Goal: Task Accomplishment & Management: Understand process/instructions

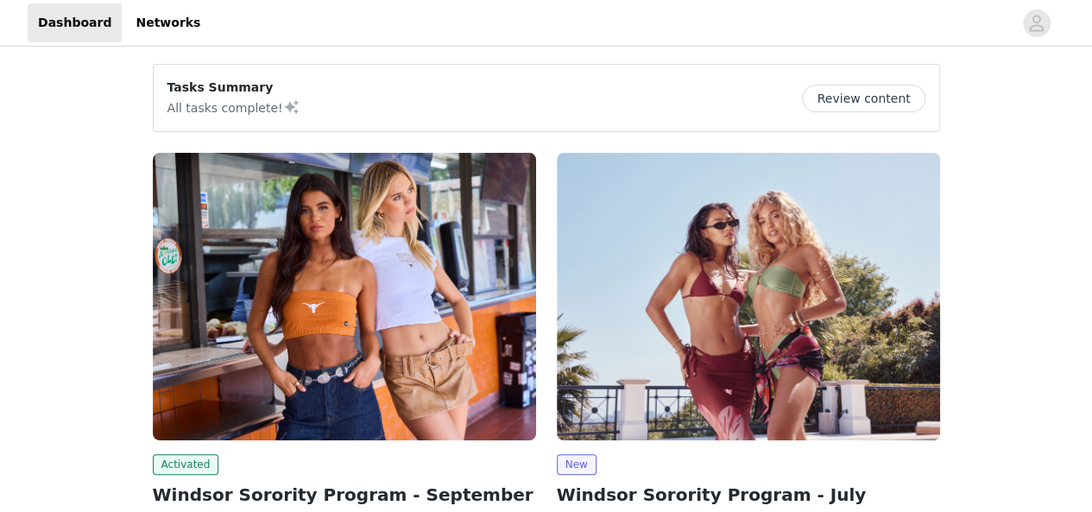
click at [863, 91] on button "Review content" at bounding box center [863, 99] width 123 height 28
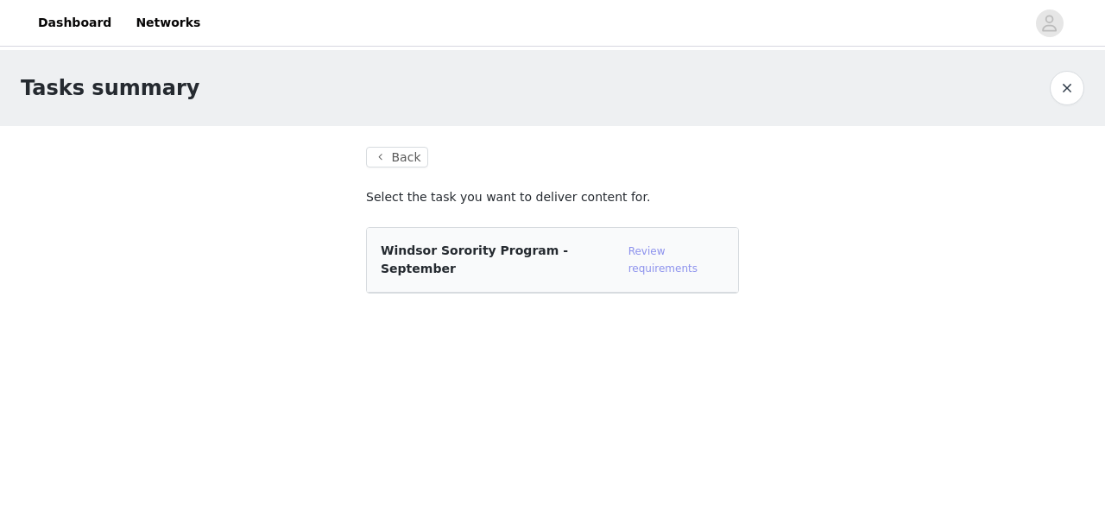
click at [660, 248] on link "Review requirements" at bounding box center [662, 259] width 69 height 29
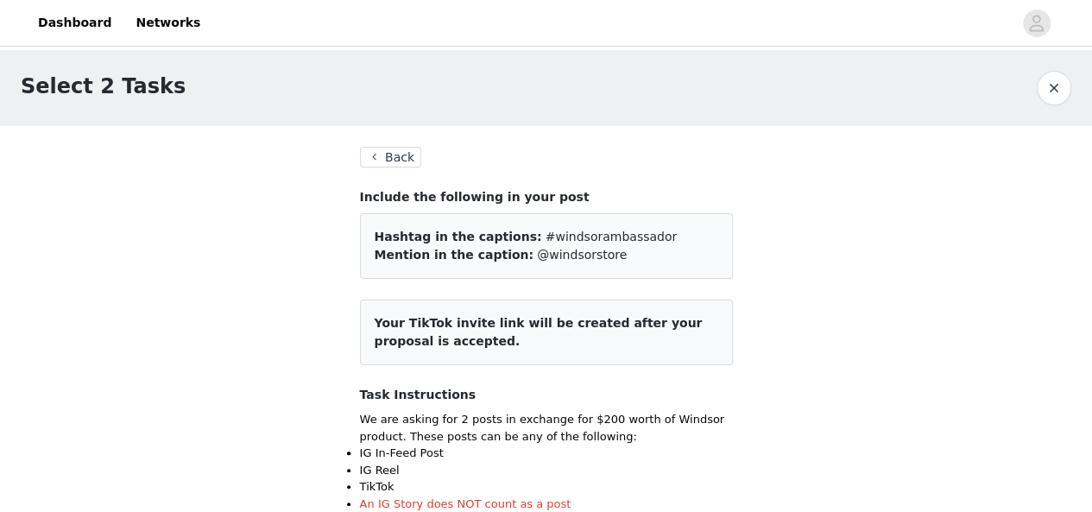
click at [403, 150] on button "Back" at bounding box center [391, 157] width 62 height 21
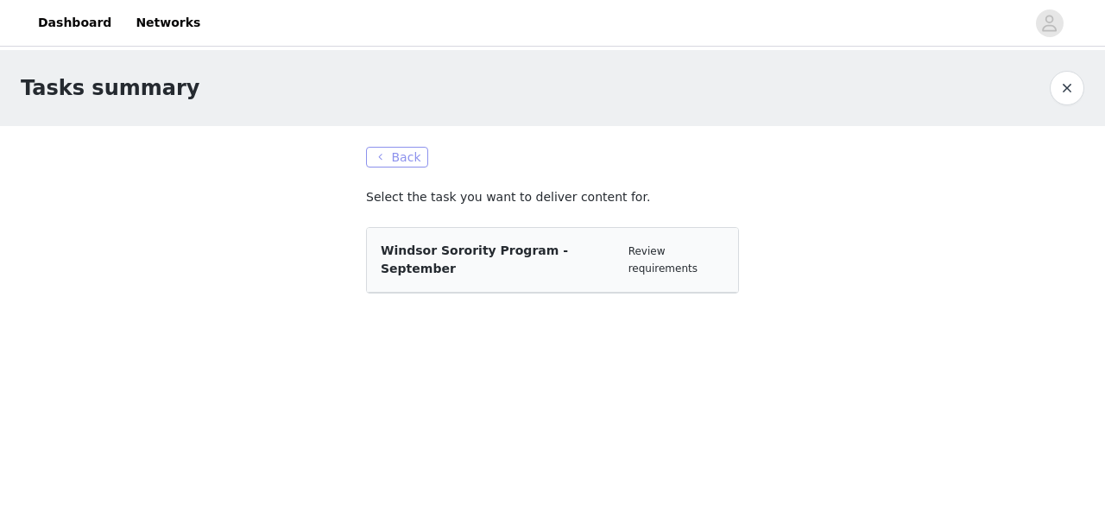
click at [413, 158] on button "Back" at bounding box center [397, 157] width 62 height 21
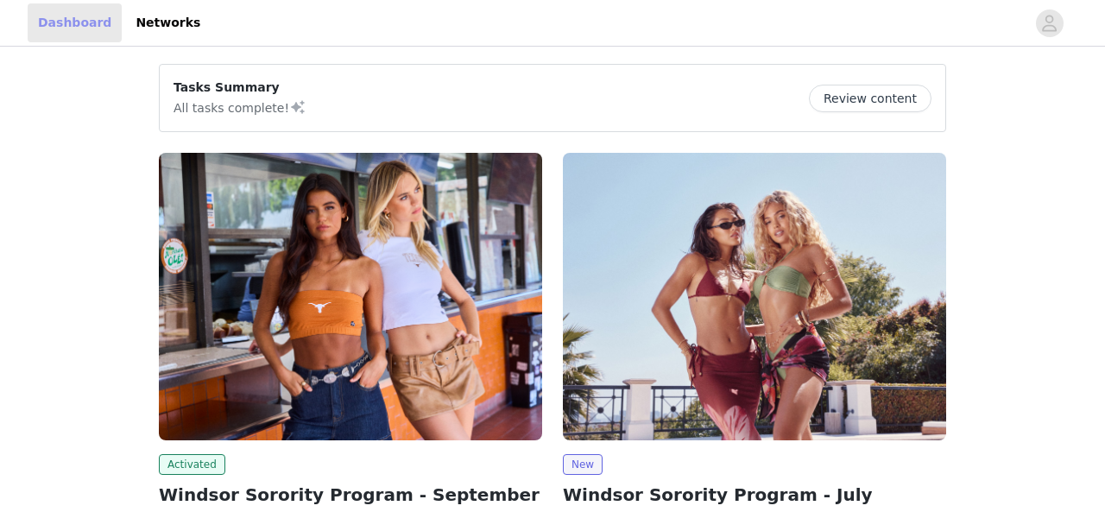
click at [79, 20] on link "Dashboard" at bounding box center [75, 22] width 94 height 39
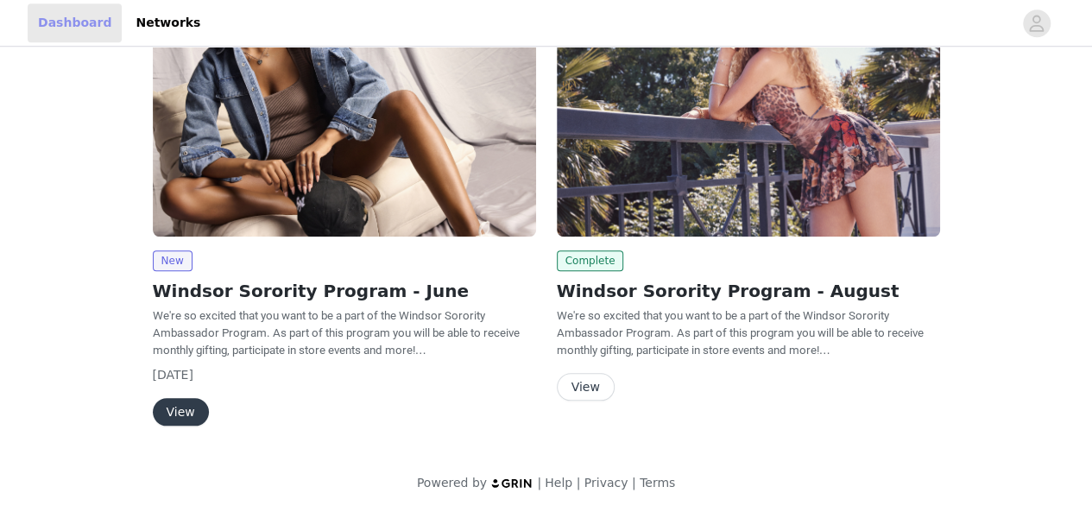
scroll to position [47, 0]
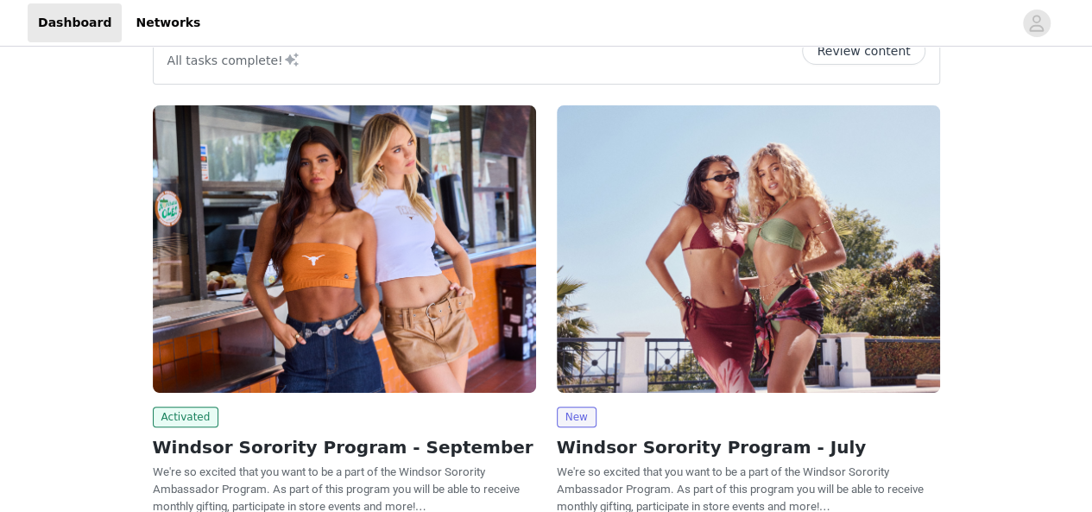
click at [399, 251] on img at bounding box center [344, 248] width 383 height 287
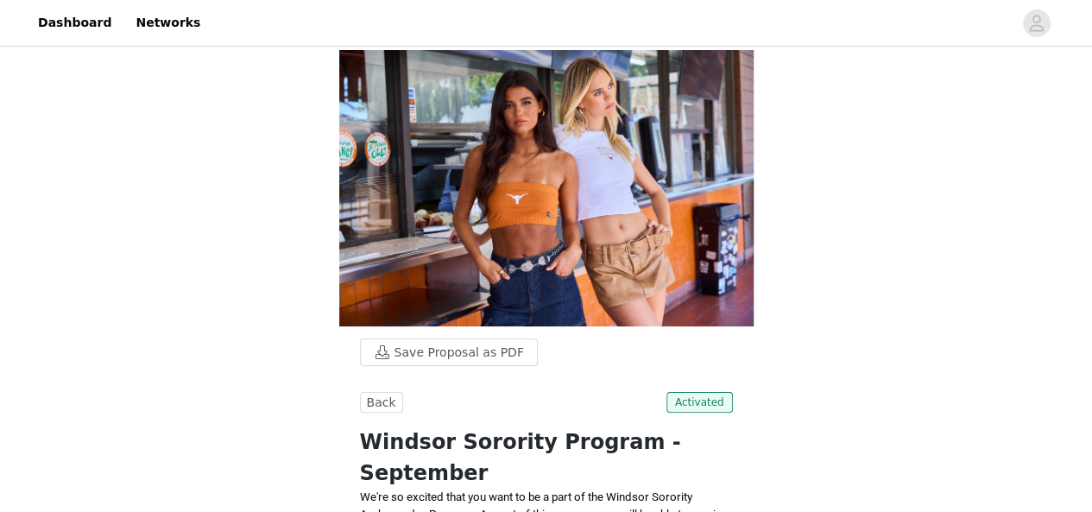
click at [399, 251] on img at bounding box center [546, 188] width 414 height 276
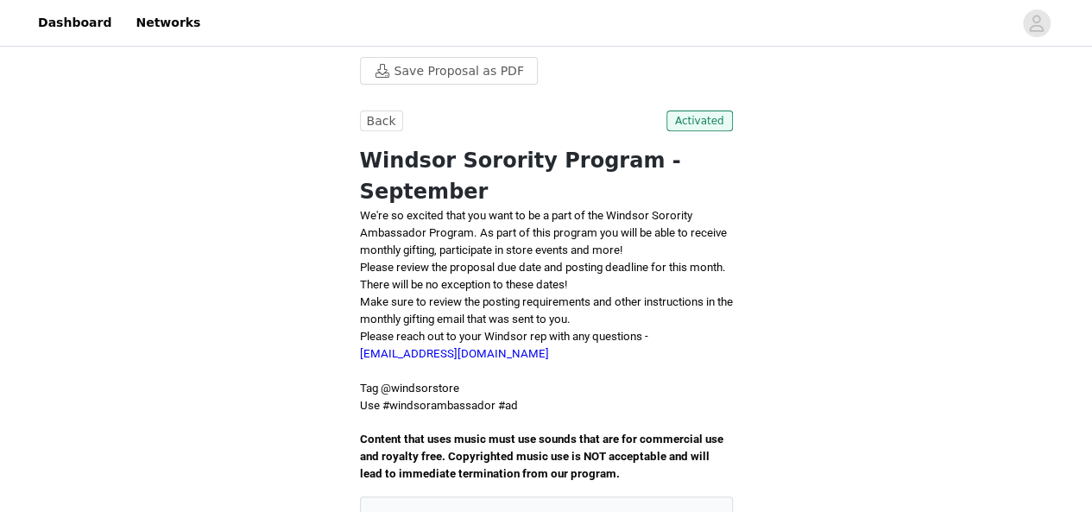
scroll to position [280, 0]
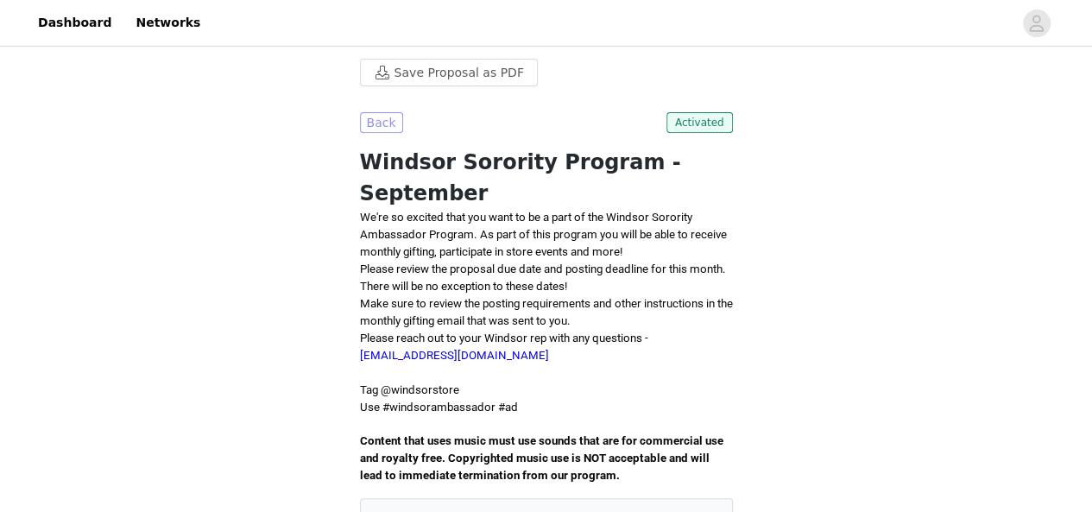
click at [377, 127] on button "Back" at bounding box center [381, 122] width 43 height 21
